Goal: Obtain resource: Download file/media

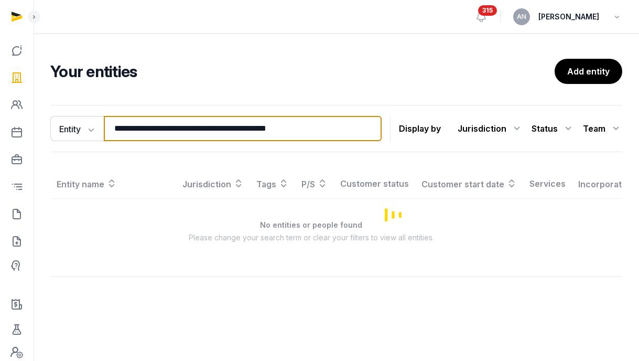
click at [155, 128] on input "**********" at bounding box center [243, 128] width 278 height 25
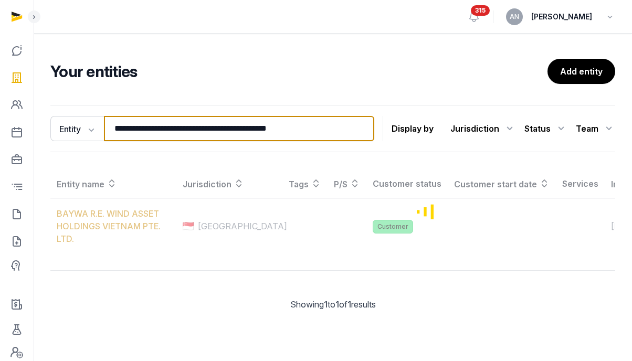
click at [155, 128] on input "**********" at bounding box center [239, 128] width 270 height 25
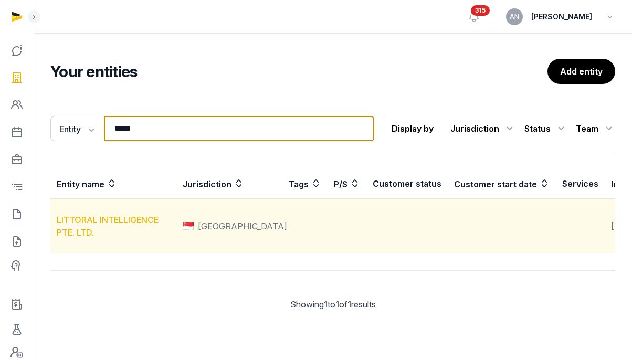
type input "*****"
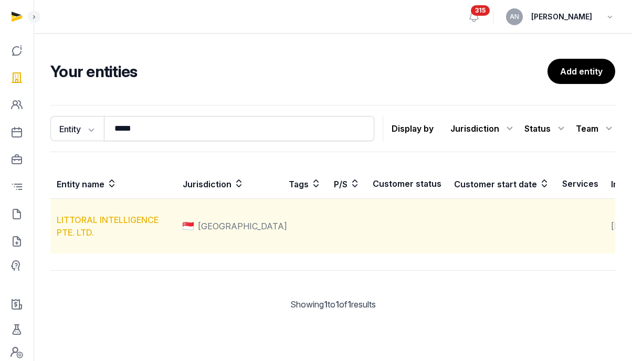
click at [114, 233] on link "LITTORAL INTELLIGENCE PTE. LTD." at bounding box center [108, 226] width 102 height 23
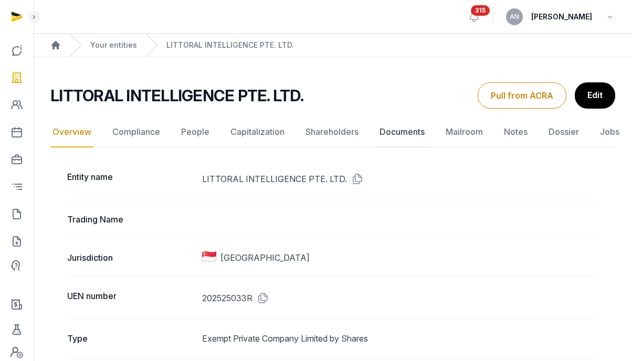
click at [418, 137] on link "Documents" at bounding box center [401, 132] width 49 height 30
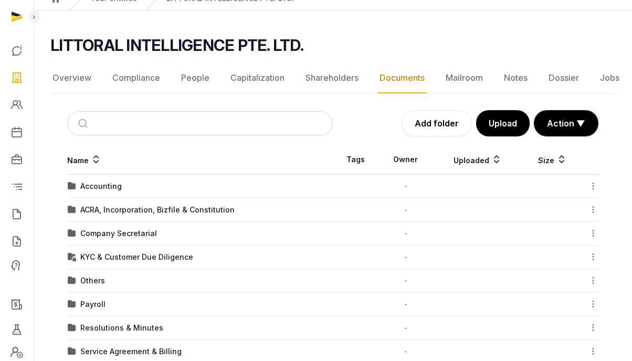
scroll to position [47, 0]
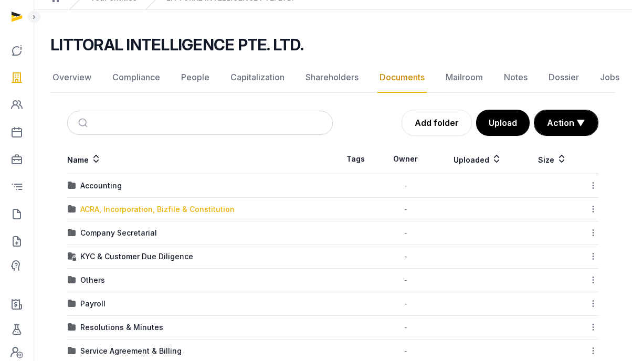
click at [118, 209] on div "ACRA, Incorporation, Bizfile & Constitution" at bounding box center [157, 209] width 154 height 10
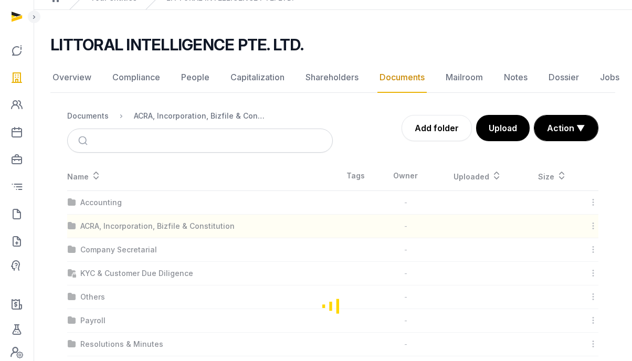
scroll to position [0, 0]
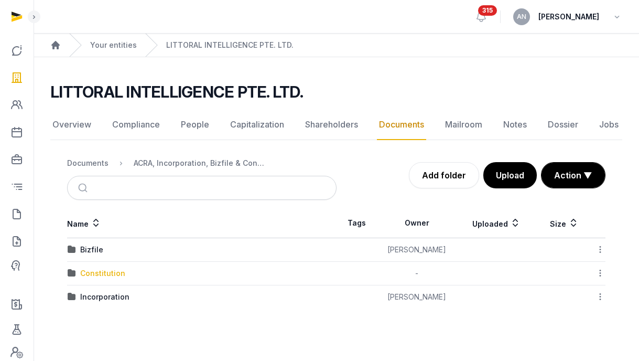
click at [102, 272] on div "Constitution" at bounding box center [102, 273] width 45 height 10
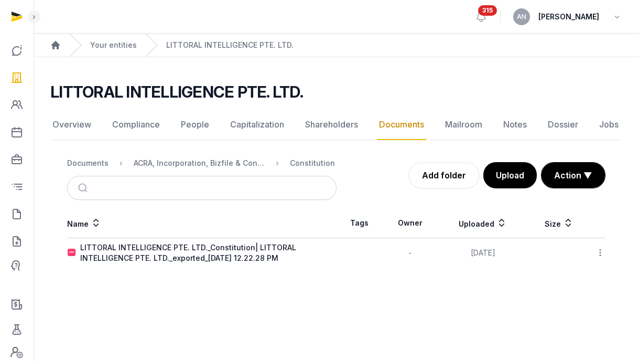
click at [216, 253] on div "LITTORAL INTELLIGENCE PTE. LTD._Constitution| LITTORAL INTELLIGENCE PTE. LTD._e…" at bounding box center [208, 252] width 256 height 21
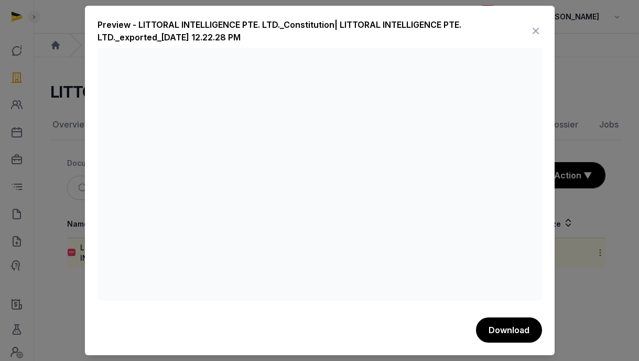
click at [597, 64] on div at bounding box center [319, 180] width 639 height 361
click at [536, 35] on icon at bounding box center [536, 31] width 13 height 17
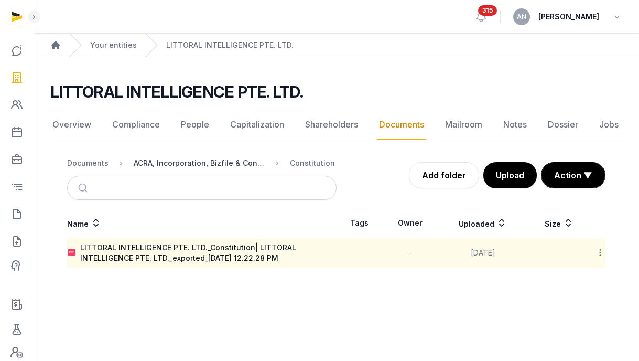
click at [204, 162] on div "ACRA, Incorporation, Bizfile & Constitution" at bounding box center [199, 163] width 131 height 10
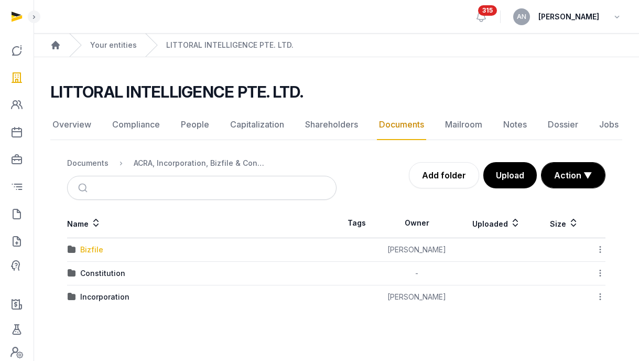
click at [93, 252] on div "Bizfile" at bounding box center [91, 249] width 23 height 10
click at [96, 251] on div "2025" at bounding box center [89, 249] width 18 height 10
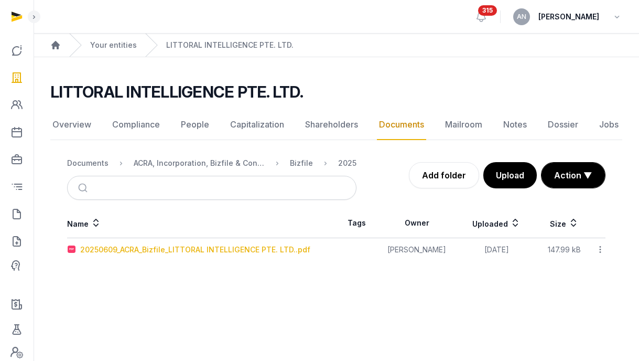
click at [92, 250] on div "20250609_ACRA_Bizfile_LITTORAL INTELLIGENCE PTE. LTD..pdf" at bounding box center [195, 249] width 230 height 10
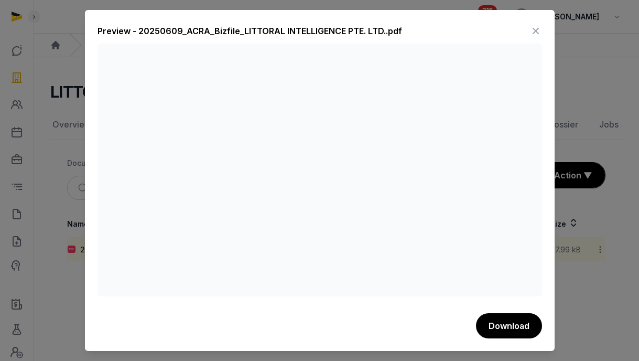
click at [541, 27] on icon at bounding box center [536, 31] width 13 height 17
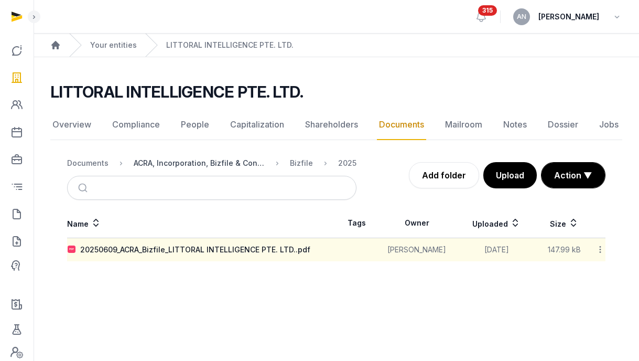
click at [231, 160] on div "ACRA, Incorporation, Bizfile & Constitution" at bounding box center [199, 163] width 131 height 10
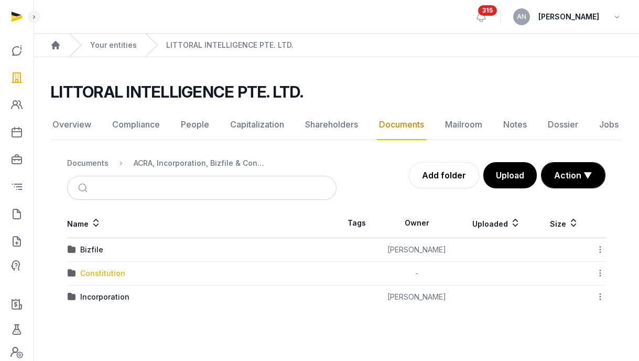
click at [105, 270] on div "Constitution" at bounding box center [102, 273] width 45 height 10
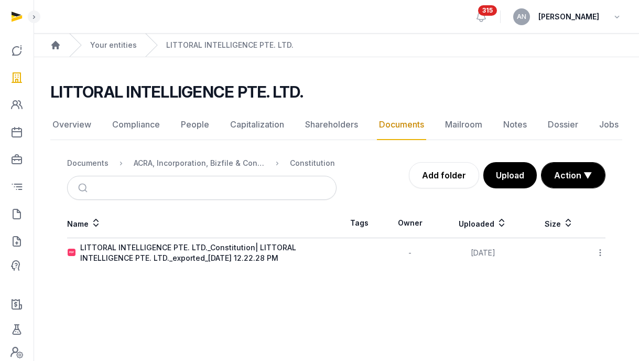
click at [597, 251] on icon at bounding box center [600, 252] width 9 height 11
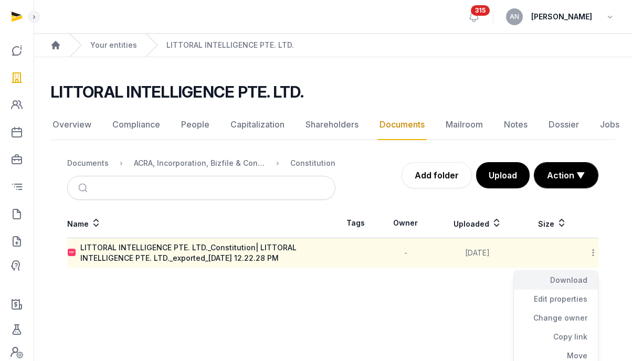
click at [561, 290] on div "Download" at bounding box center [555, 299] width 84 height 19
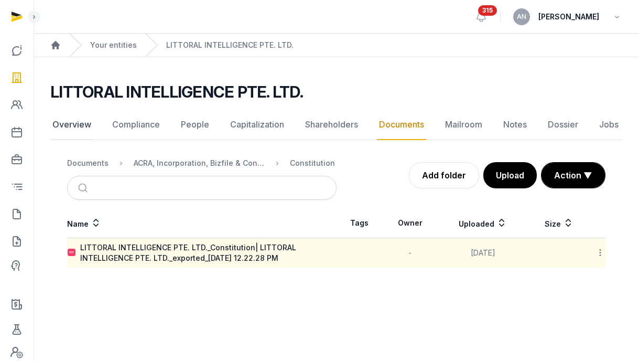
click at [81, 129] on link "Overview" at bounding box center [71, 125] width 43 height 30
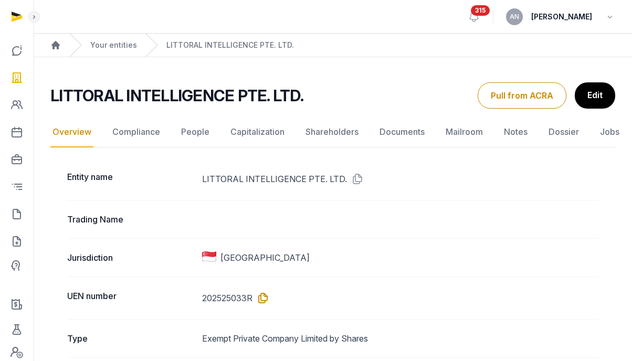
click at [269, 295] on icon at bounding box center [260, 298] width 17 height 17
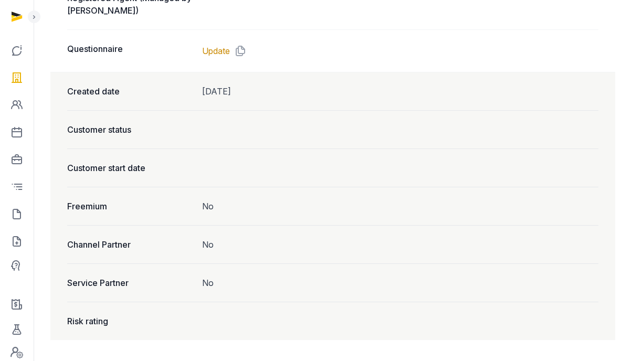
scroll to position [754, 0]
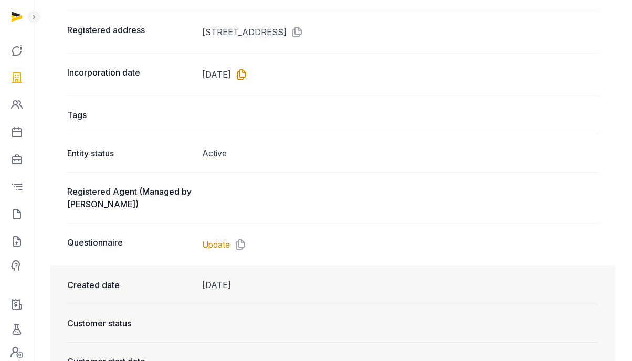
click at [248, 83] on icon at bounding box center [239, 74] width 17 height 17
